Goal: Task Accomplishment & Management: Manage account settings

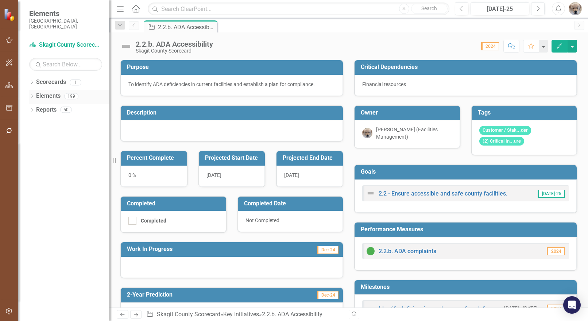
click at [31, 95] on icon "Dropdown" at bounding box center [31, 97] width 5 height 4
click at [36, 109] on icon "Dropdown" at bounding box center [35, 111] width 5 height 4
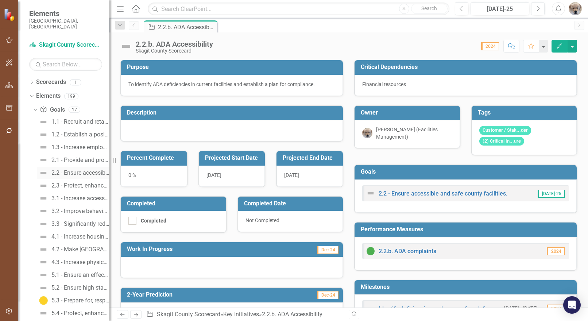
click at [68, 170] on div "2.2 - Ensure accessible and safe county facilities." at bounding box center [80, 173] width 58 height 7
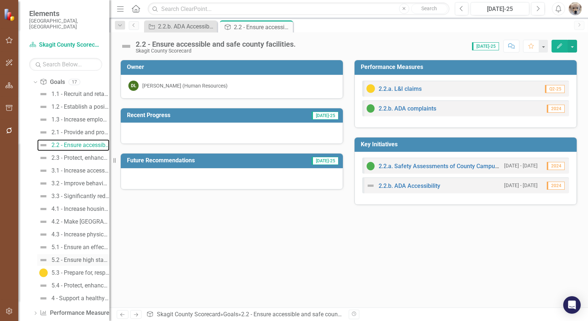
scroll to position [49, 0]
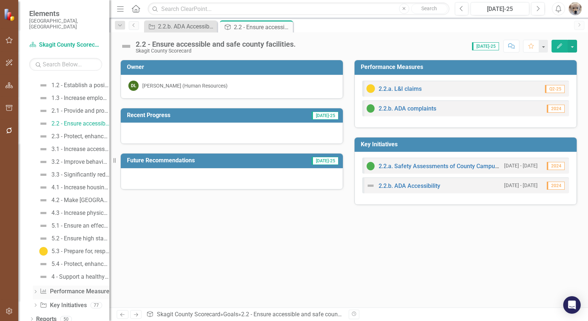
click at [35, 290] on icon "Dropdown" at bounding box center [35, 292] width 5 height 4
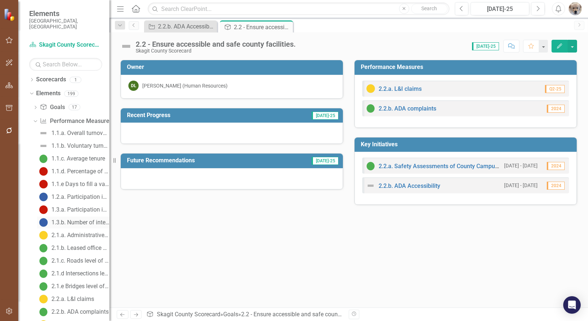
scroll to position [0, 0]
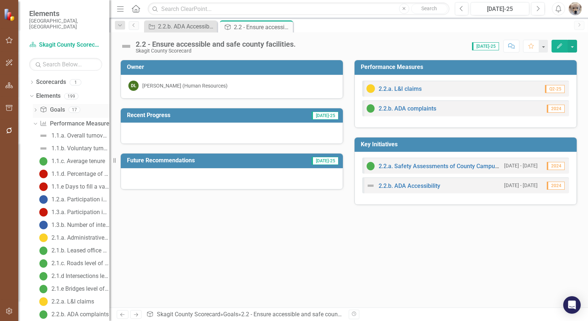
click at [34, 109] on icon "Dropdown" at bounding box center [35, 111] width 5 height 4
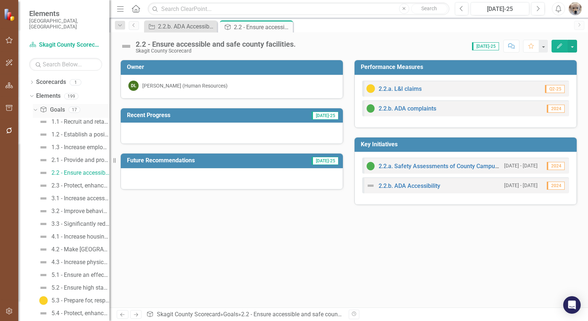
click at [37, 107] on div "Dropdown" at bounding box center [34, 109] width 6 height 5
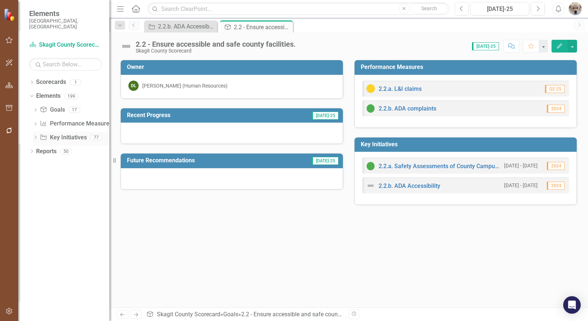
click at [38, 136] on icon "Dropdown" at bounding box center [35, 138] width 5 height 4
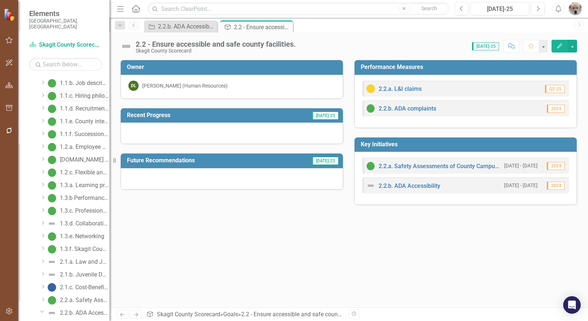
scroll to position [182, 0]
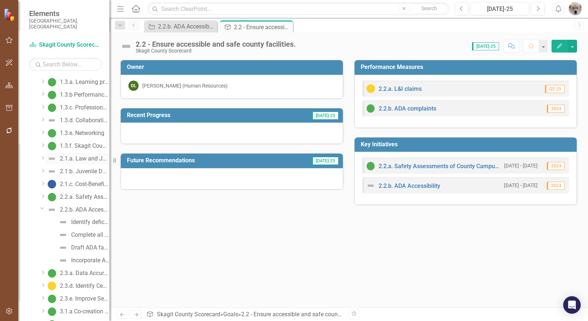
click at [80, 155] on div "2.1.a. Law and Justice Campus" at bounding box center [85, 158] width 50 height 7
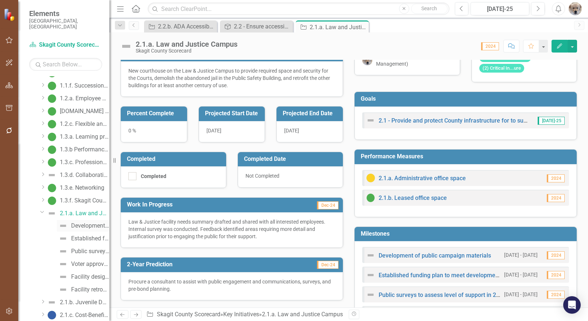
scroll to position [146, 0]
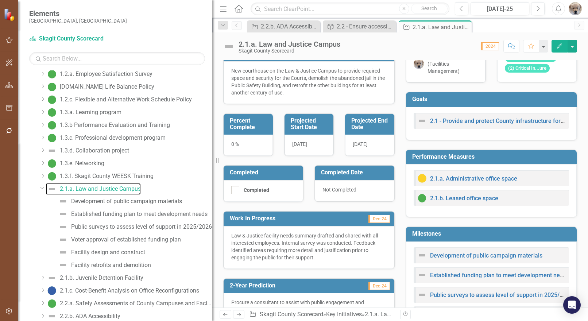
drag, startPoint x: 111, startPoint y: 236, endPoint x: 212, endPoint y: 247, distance: 101.7
click at [212, 247] on div "Resize" at bounding box center [215, 160] width 6 height 321
click at [41, 187] on icon "Dropdown" at bounding box center [42, 187] width 4 height 5
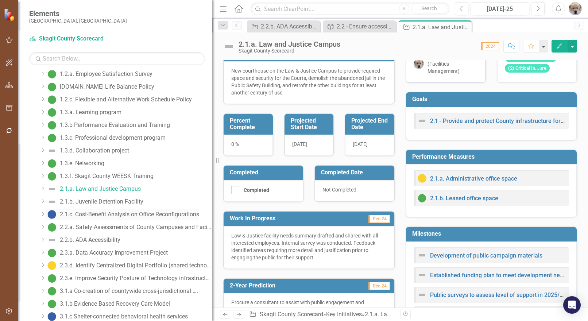
click at [102, 213] on div "2.1.c. Cost-Benefit Analysis on Office Reconfigurations" at bounding box center [129, 214] width 139 height 7
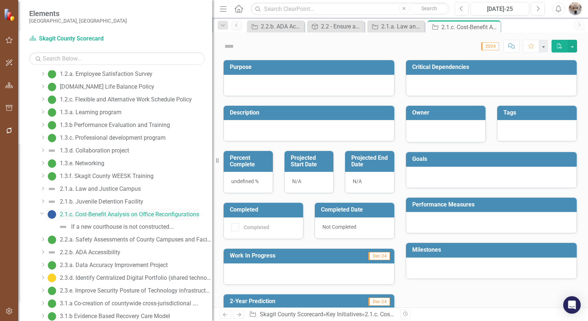
scroll to position [45, 0]
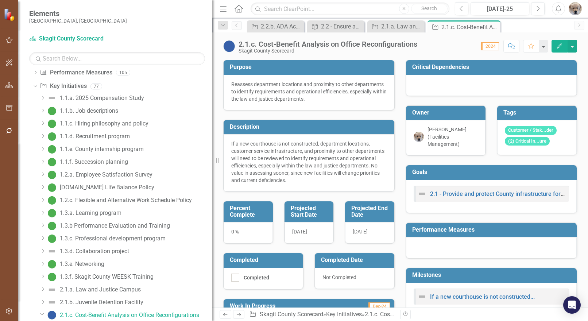
click at [561, 45] on icon "button" at bounding box center [559, 45] width 5 height 5
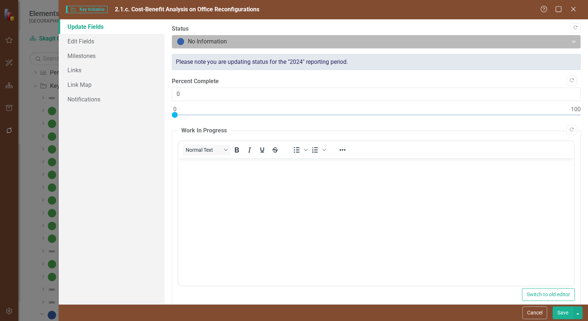
scroll to position [0, 0]
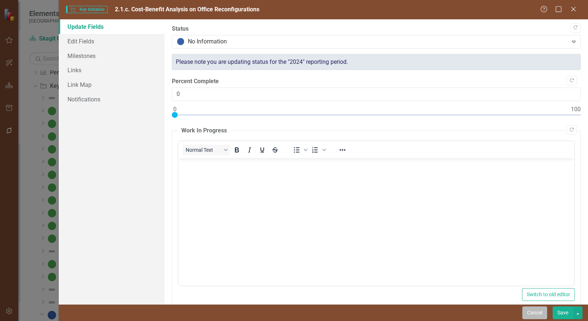
click at [533, 314] on button "Cancel" at bounding box center [534, 312] width 25 height 13
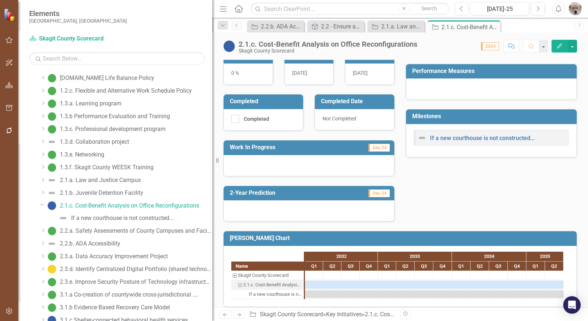
scroll to position [166, 0]
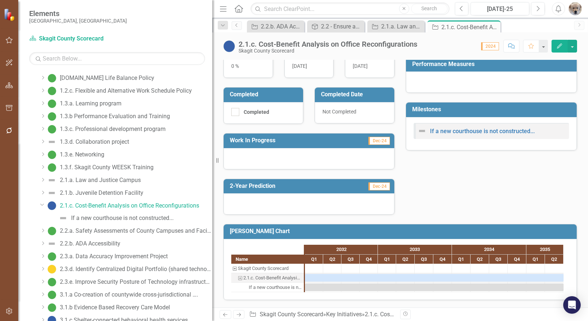
click at [560, 45] on icon "button" at bounding box center [559, 45] width 5 height 5
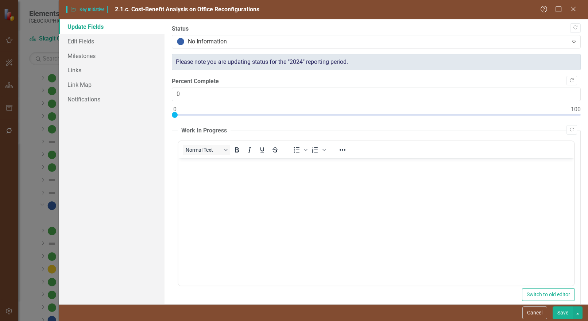
scroll to position [0, 0]
click at [76, 57] on link "Milestones" at bounding box center [112, 56] width 106 height 15
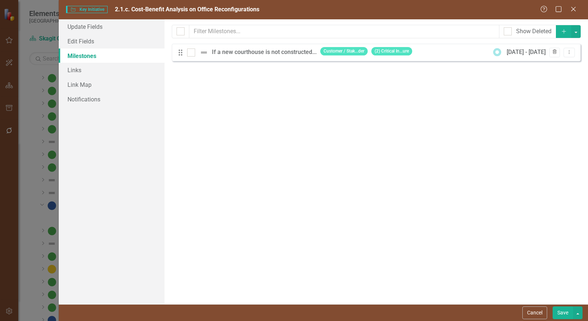
click at [554, 50] on icon "button" at bounding box center [555, 52] width 4 height 4
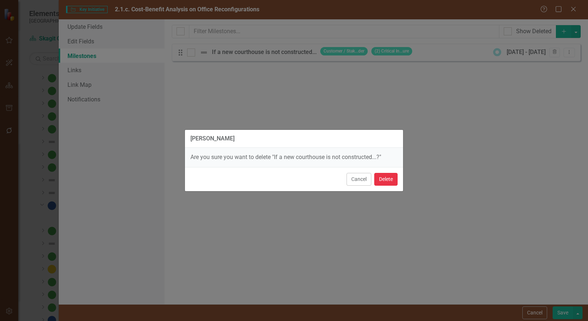
click at [383, 179] on button "Delete" at bounding box center [385, 179] width 23 height 13
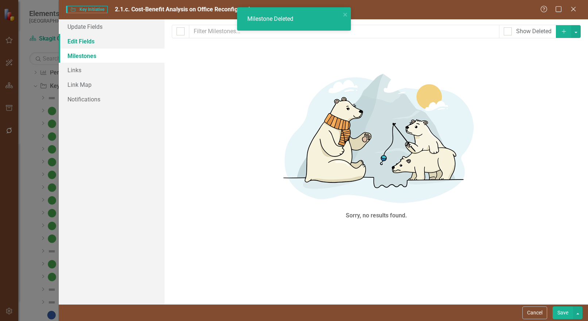
scroll to position [156, 0]
click at [86, 40] on link "Edit Fields" at bounding box center [112, 41] width 106 height 15
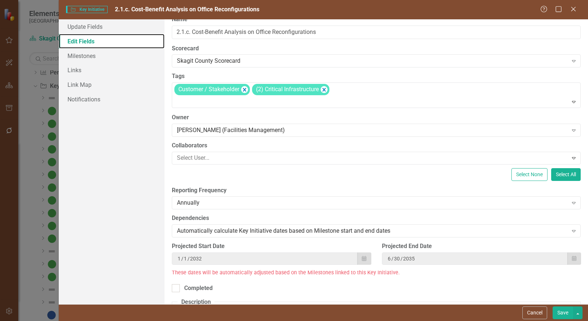
scroll to position [0, 0]
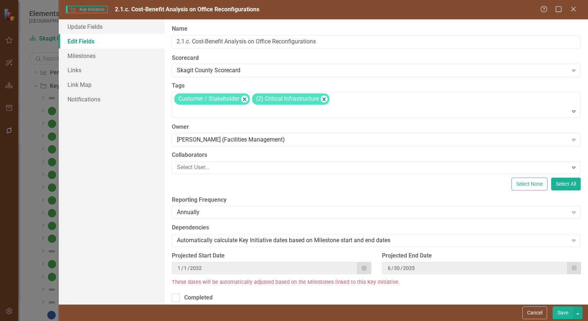
click at [563, 310] on button "Save" at bounding box center [563, 312] width 20 height 13
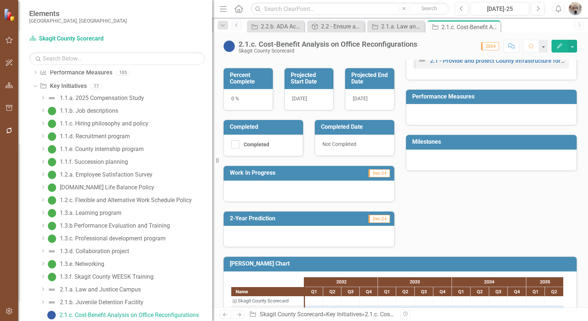
scroll to position [156, 0]
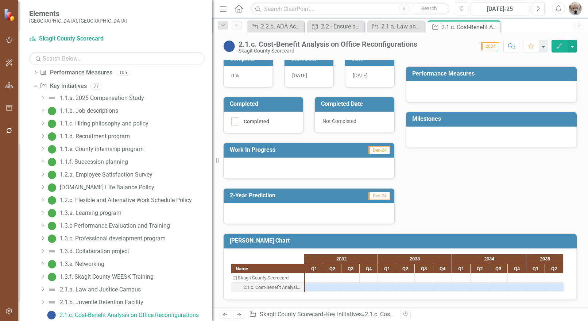
click at [328, 218] on div at bounding box center [309, 213] width 171 height 21
click at [281, 217] on div at bounding box center [309, 213] width 171 height 21
click at [282, 216] on div at bounding box center [309, 213] width 171 height 21
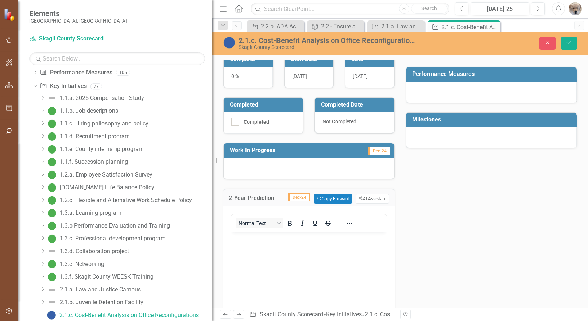
scroll to position [0, 0]
click at [285, 174] on div at bounding box center [309, 168] width 171 height 21
drag, startPoint x: 547, startPoint y: 40, endPoint x: 458, endPoint y: 83, distance: 98.9
click at [547, 41] on icon "Close" at bounding box center [547, 42] width 7 height 5
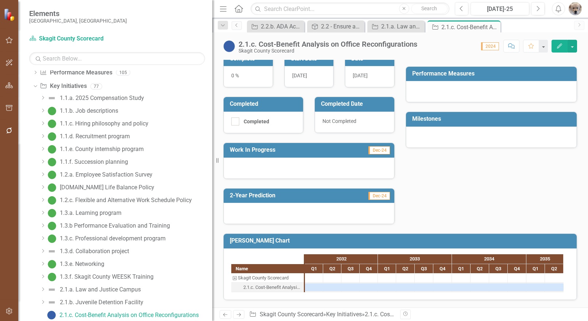
click at [260, 168] on div at bounding box center [309, 168] width 171 height 21
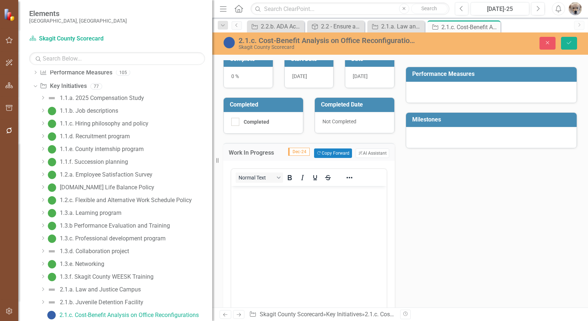
click at [266, 205] on body "Rich Text Area. Press ALT-0 for help." at bounding box center [308, 240] width 155 height 109
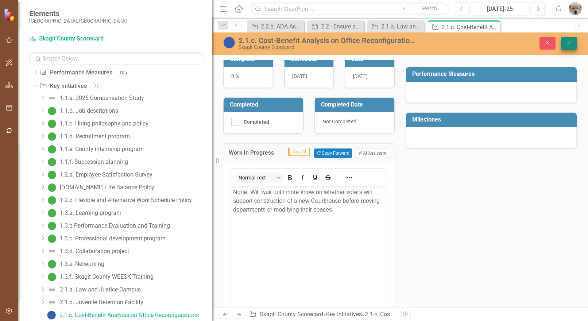
click at [568, 40] on icon "Save" at bounding box center [569, 42] width 7 height 5
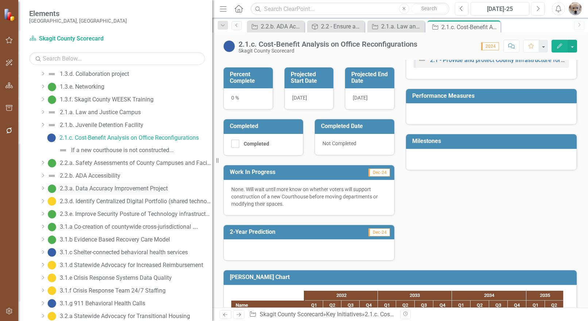
scroll to position [228, 0]
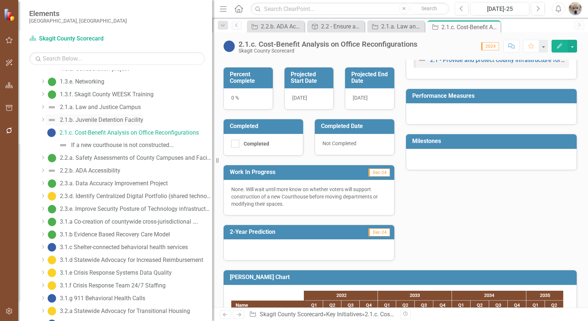
click at [103, 118] on div "2.1.b. Juvenile Detention Facility" at bounding box center [102, 120] width 84 height 7
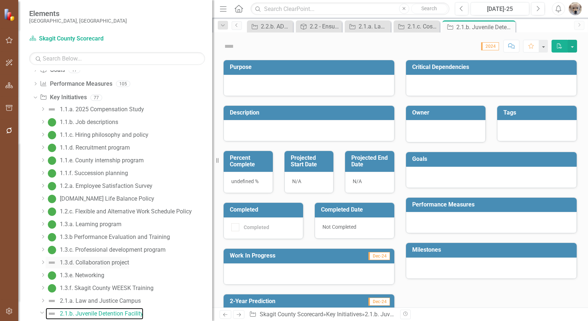
scroll to position [32, 0]
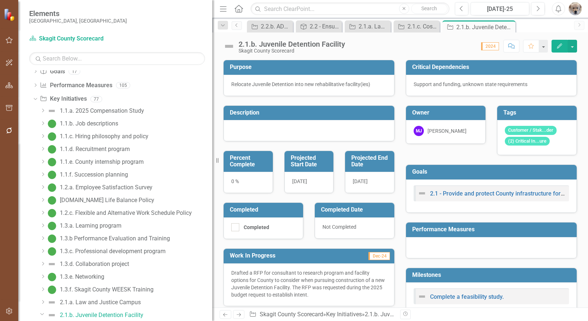
click at [557, 47] on icon "Edit" at bounding box center [559, 45] width 7 height 5
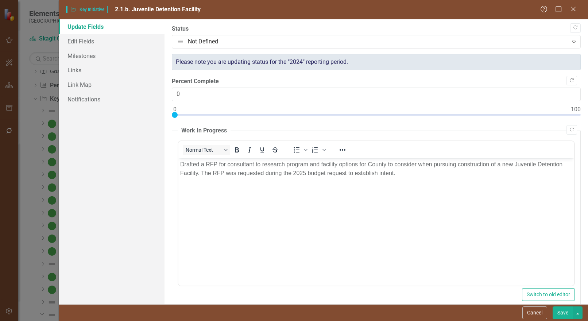
scroll to position [0, 0]
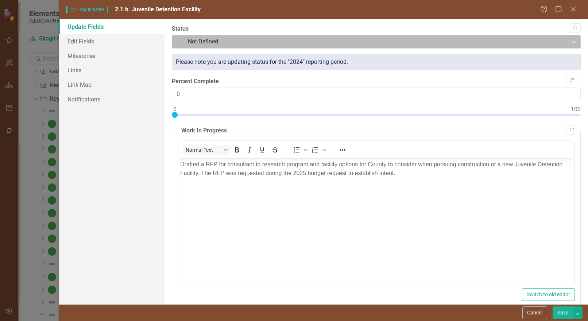
click at [254, 42] on div at bounding box center [370, 42] width 386 height 10
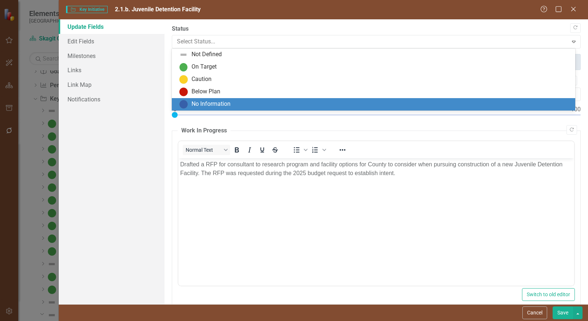
click at [217, 103] on div "No Information" at bounding box center [211, 104] width 39 height 8
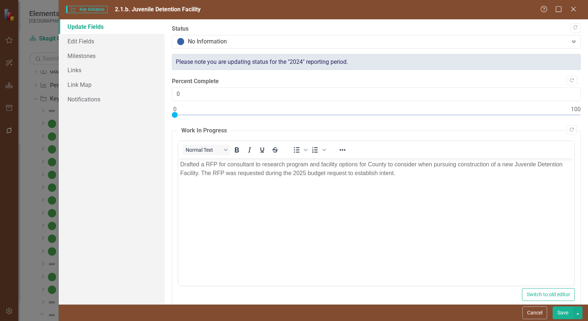
click at [564, 313] on button "Save" at bounding box center [563, 312] width 20 height 13
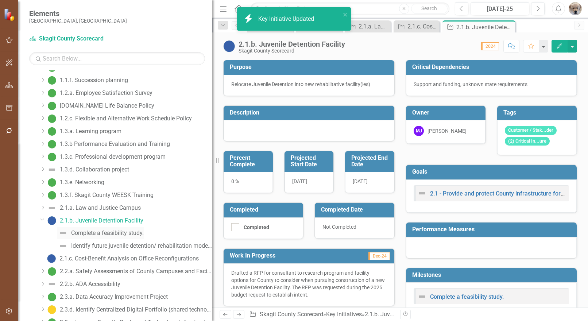
scroll to position [142, 0]
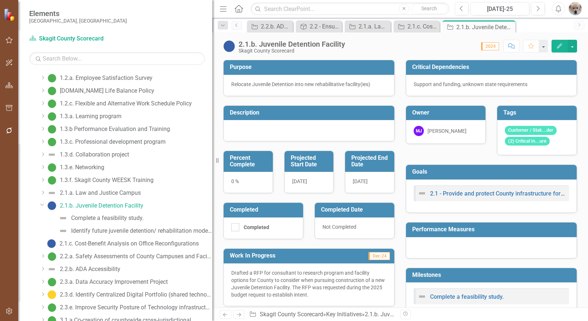
click at [41, 202] on icon "Dropdown" at bounding box center [42, 204] width 4 height 5
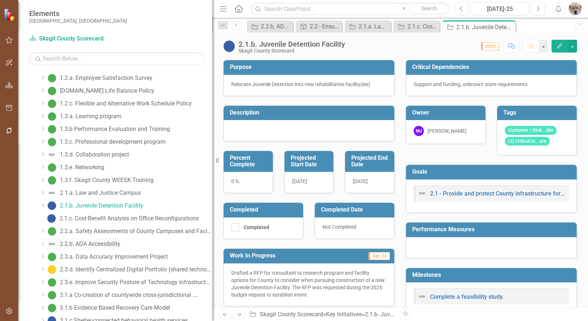
click at [99, 243] on div "2.2.b. ADA Accessibility" at bounding box center [90, 244] width 61 height 7
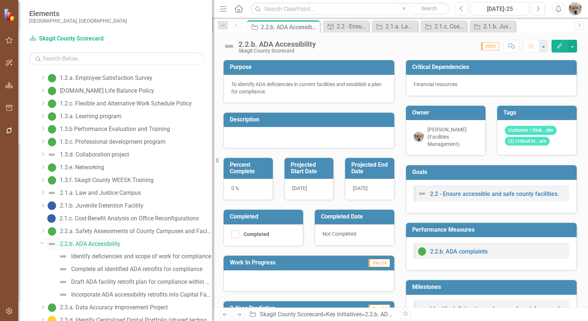
scroll to position [71, 0]
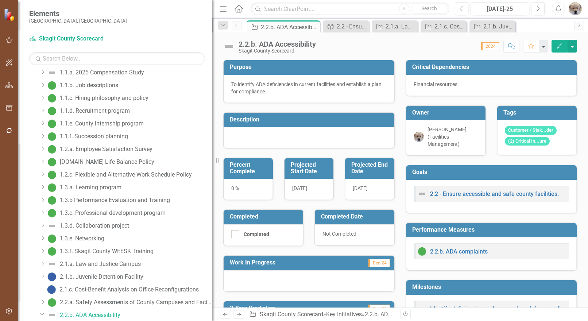
click at [559, 45] on icon "Edit" at bounding box center [559, 45] width 7 height 5
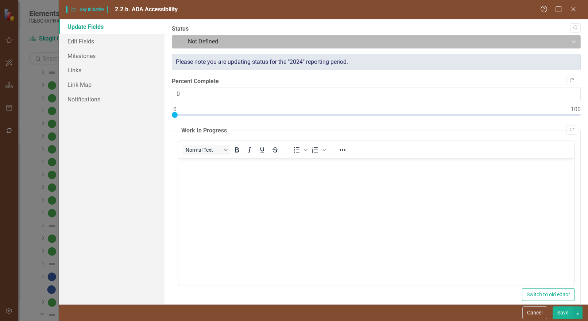
scroll to position [0, 0]
click at [235, 37] on div at bounding box center [370, 42] width 386 height 10
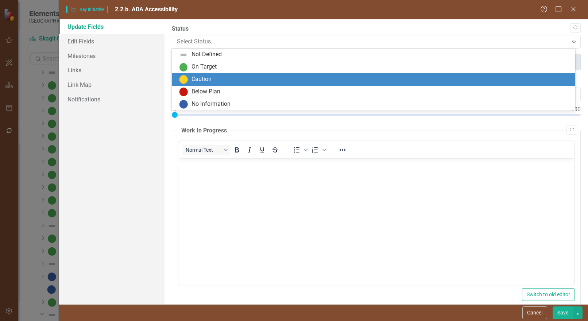
click at [217, 79] on div "Caution" at bounding box center [375, 79] width 392 height 9
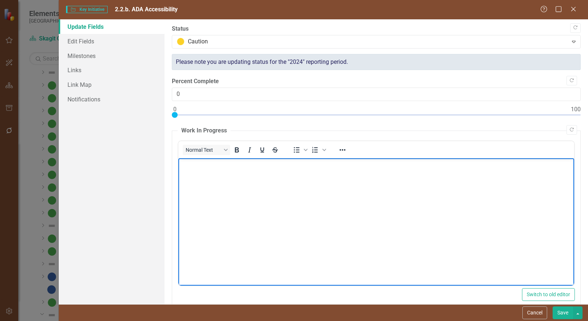
click at [202, 163] on p "Rich Text Area. Press ALT-0 for help." at bounding box center [376, 164] width 392 height 9
drag, startPoint x: 335, startPoint y: 165, endPoint x: 367, endPoint y: 164, distance: 32.1
click at [367, 164] on p "Deficiencies identified and will be prioritized in a 10-15 year compliance plan." at bounding box center [376, 164] width 392 height 9
click at [559, 314] on button "Save" at bounding box center [563, 312] width 20 height 13
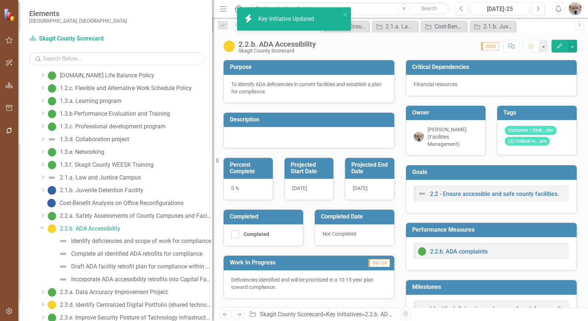
scroll to position [180, 0]
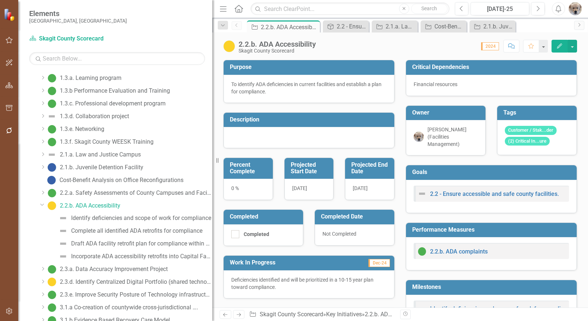
click at [42, 204] on icon "Dropdown" at bounding box center [42, 204] width 4 height 5
click at [108, 153] on div "2.1.a. Law and Justice Campus" at bounding box center [100, 154] width 81 height 7
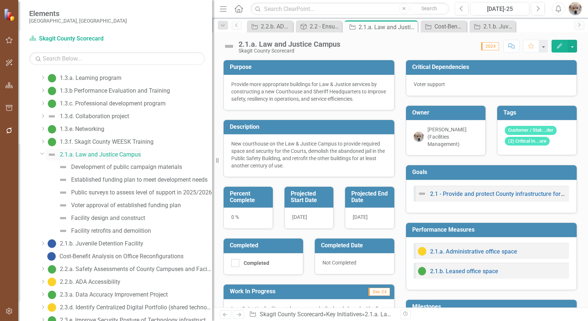
scroll to position [20, 0]
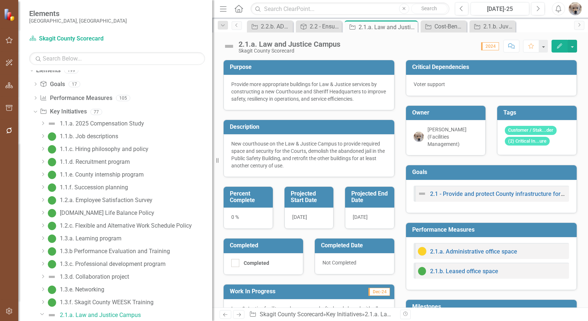
click at [559, 44] on icon "Edit" at bounding box center [559, 45] width 7 height 5
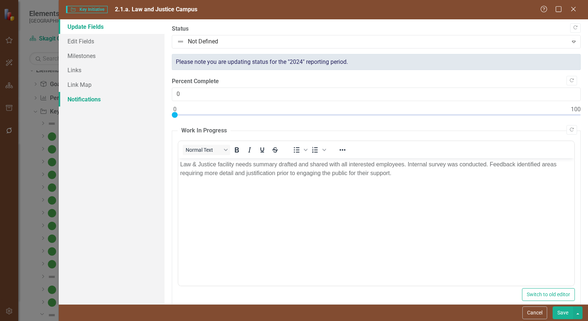
scroll to position [0, 0]
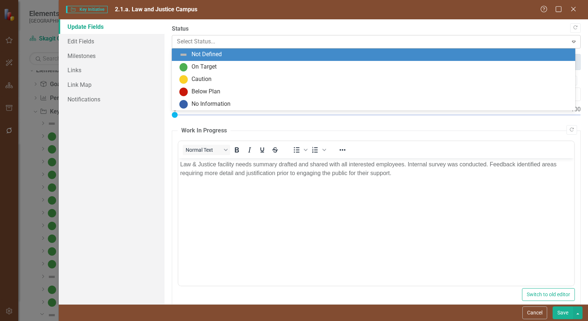
click at [215, 41] on div at bounding box center [370, 42] width 386 height 10
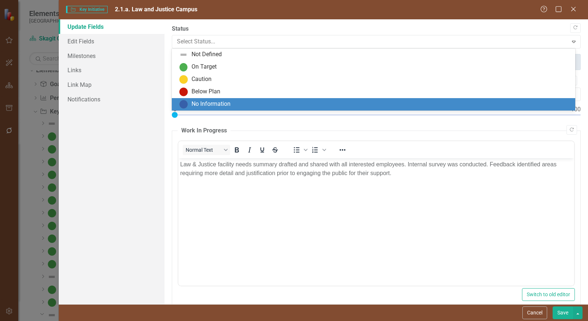
click at [208, 101] on div "No Information" at bounding box center [211, 104] width 39 height 8
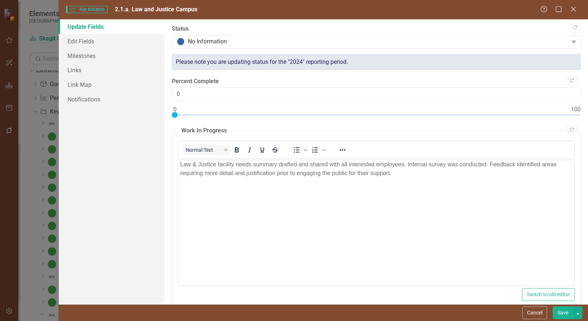
click at [561, 311] on button "Save" at bounding box center [563, 312] width 20 height 13
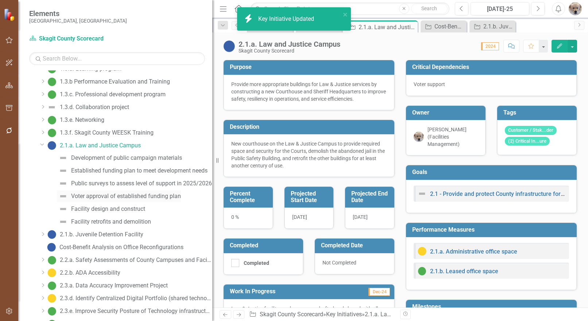
scroll to position [202, 0]
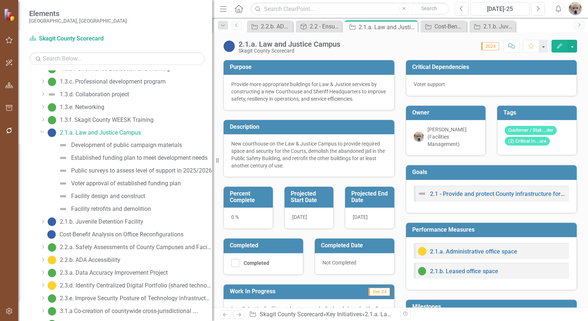
click at [41, 131] on icon "Dropdown" at bounding box center [42, 131] width 4 height 5
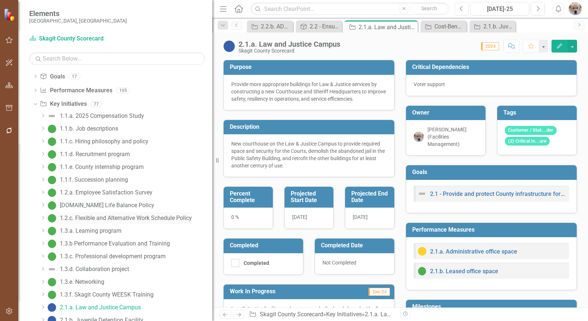
scroll to position [0, 0]
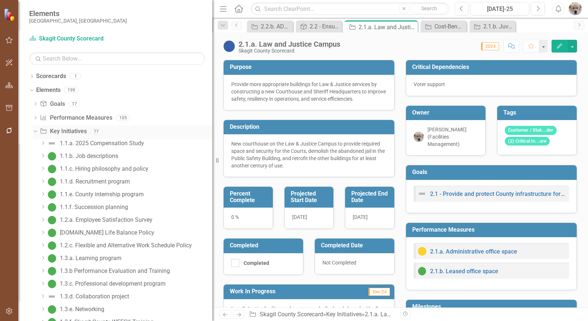
click at [36, 131] on icon "Dropdown" at bounding box center [34, 131] width 4 height 5
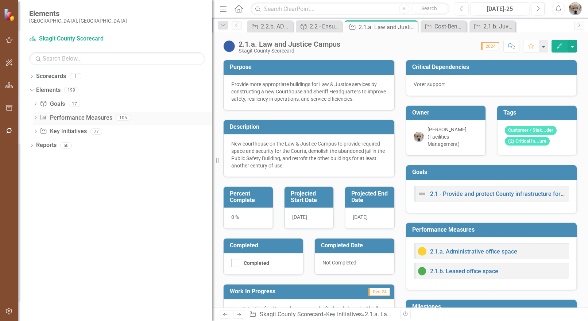
click at [35, 116] on icon "Dropdown" at bounding box center [35, 118] width 5 height 4
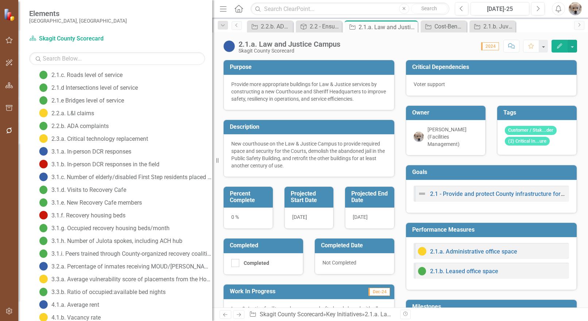
scroll to position [146, 0]
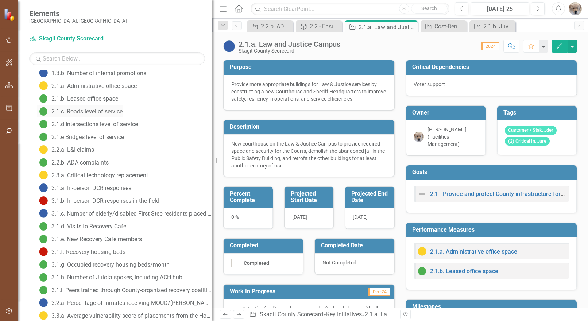
click at [84, 112] on div "2.1.c. Roads level of service" at bounding box center [86, 111] width 71 height 7
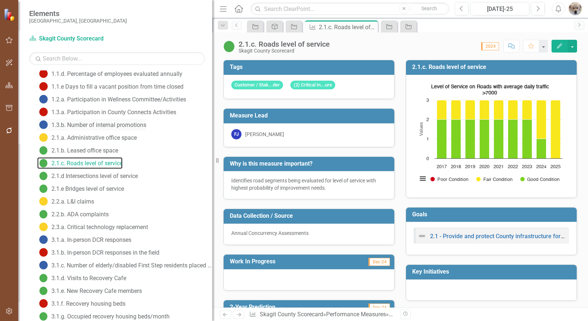
scroll to position [109, 0]
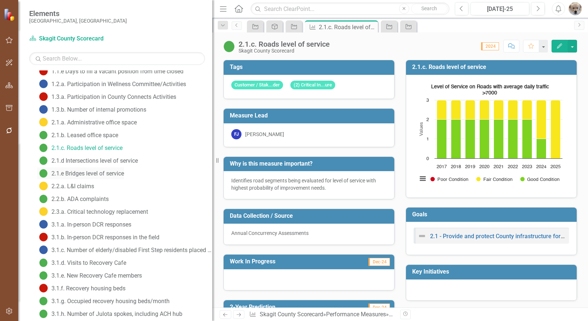
click at [90, 174] on div "2.1.e Bridges level of service" at bounding box center [87, 173] width 73 height 7
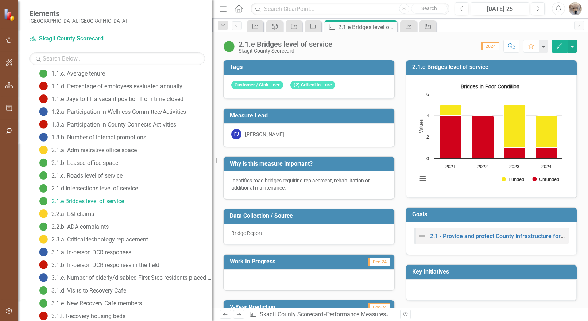
scroll to position [42, 0]
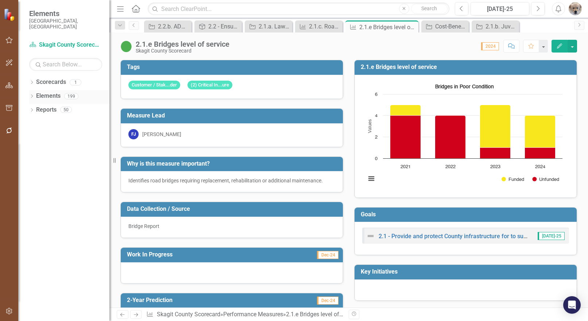
click at [30, 95] on icon "Dropdown" at bounding box center [31, 97] width 5 height 4
click at [36, 135] on div "Dropdown" at bounding box center [35, 138] width 5 height 6
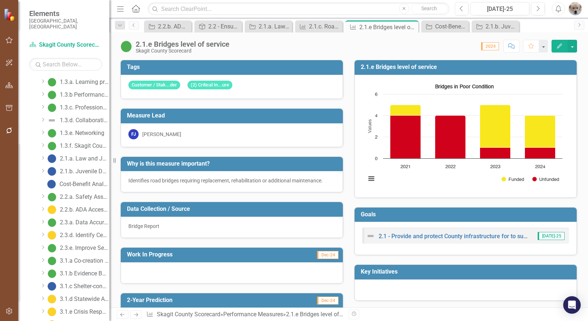
scroll to position [219, 0]
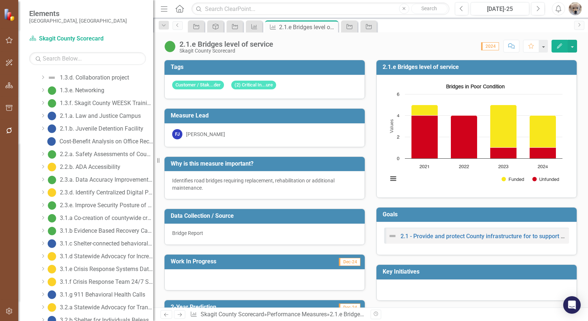
drag, startPoint x: 110, startPoint y: 223, endPoint x: 153, endPoint y: 226, distance: 43.5
click at [153, 226] on div "Resize" at bounding box center [156, 160] width 6 height 321
click at [42, 116] on icon "Dropdown" at bounding box center [42, 115] width 5 height 4
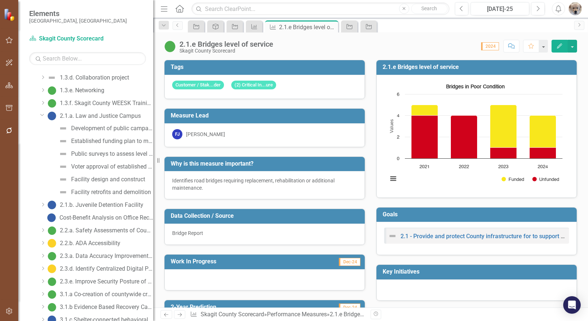
click at [41, 113] on icon "Dropdown" at bounding box center [42, 114] width 4 height 5
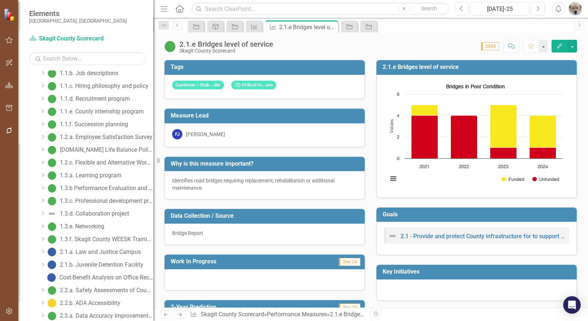
scroll to position [0, 0]
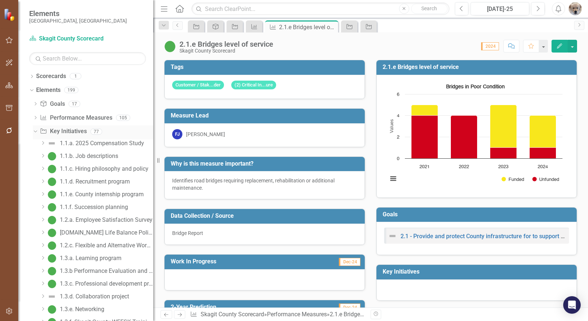
click at [34, 129] on icon "Dropdown" at bounding box center [34, 131] width 4 height 5
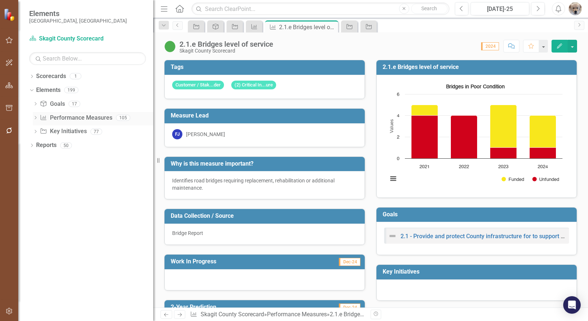
click at [35, 115] on div "Dropdown Performance Measure Performance Measures 105" at bounding box center [93, 119] width 120 height 14
click at [34, 116] on div "Dropdown" at bounding box center [35, 119] width 5 height 6
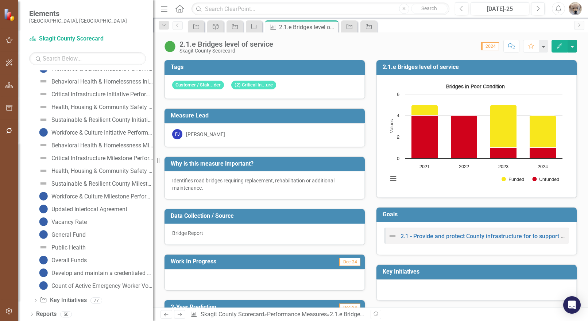
scroll to position [1173, 0]
click at [37, 300] on icon "Dropdown" at bounding box center [35, 300] width 5 height 4
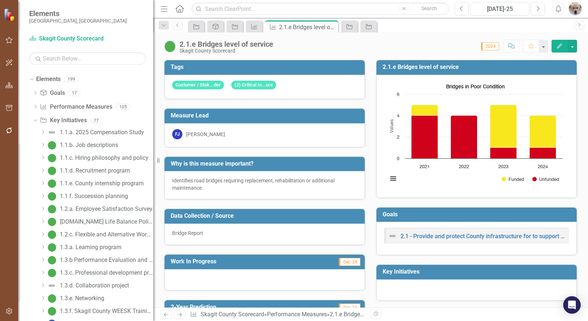
scroll to position [0, 0]
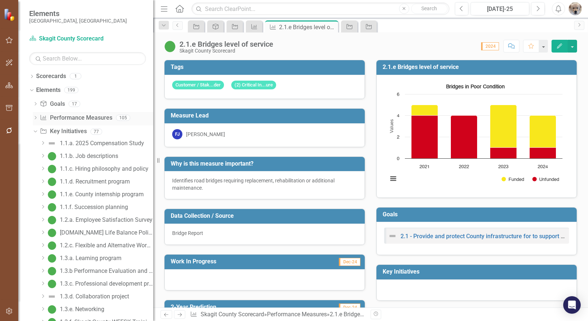
click at [35, 116] on icon "Dropdown" at bounding box center [35, 118] width 5 height 4
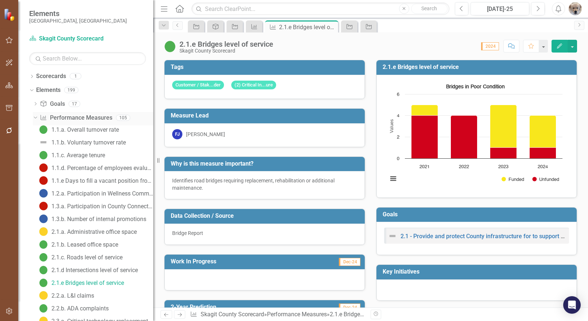
click at [35, 117] on icon "Dropdown" at bounding box center [34, 117] width 4 height 5
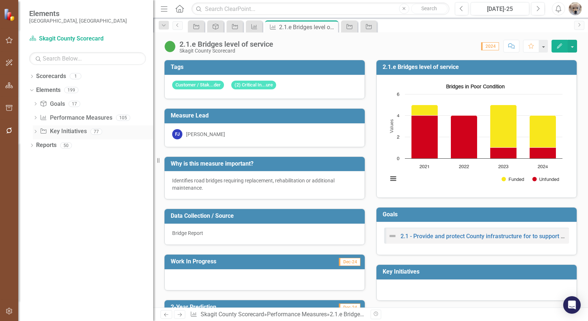
click at [36, 131] on icon "Dropdown" at bounding box center [35, 132] width 5 height 4
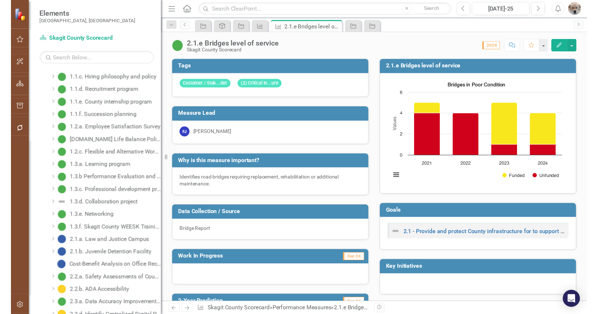
scroll to position [109, 0]
